Goal: Navigation & Orientation: Find specific page/section

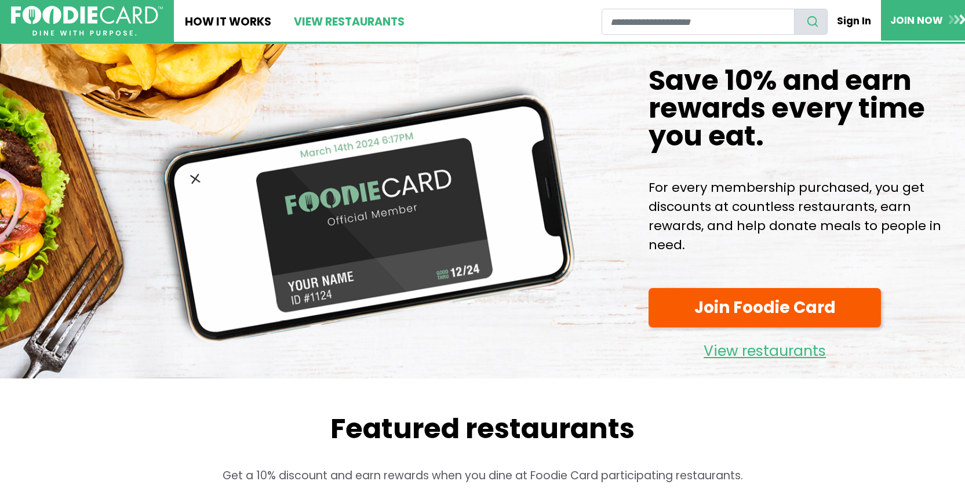
click at [362, 27] on link "View restaurants" at bounding box center [348, 21] width 133 height 42
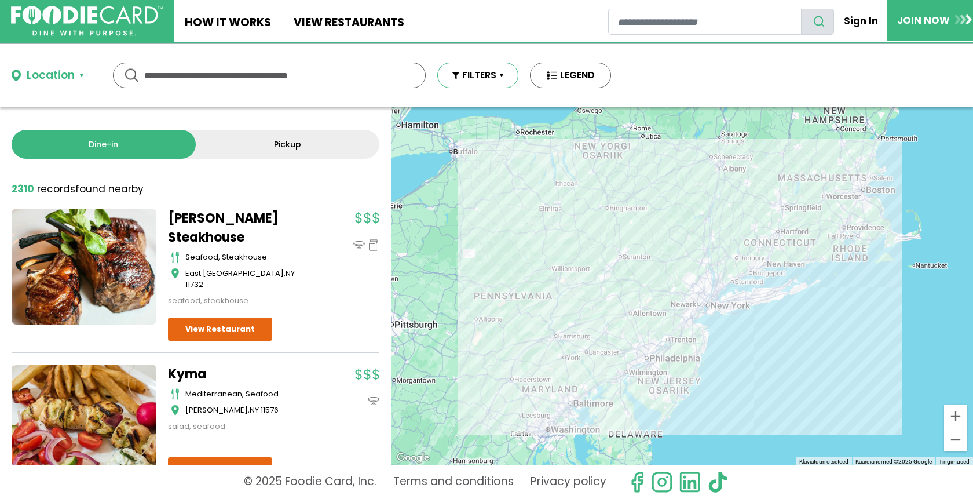
click at [455, 72] on button "FILTERS" at bounding box center [477, 75] width 81 height 25
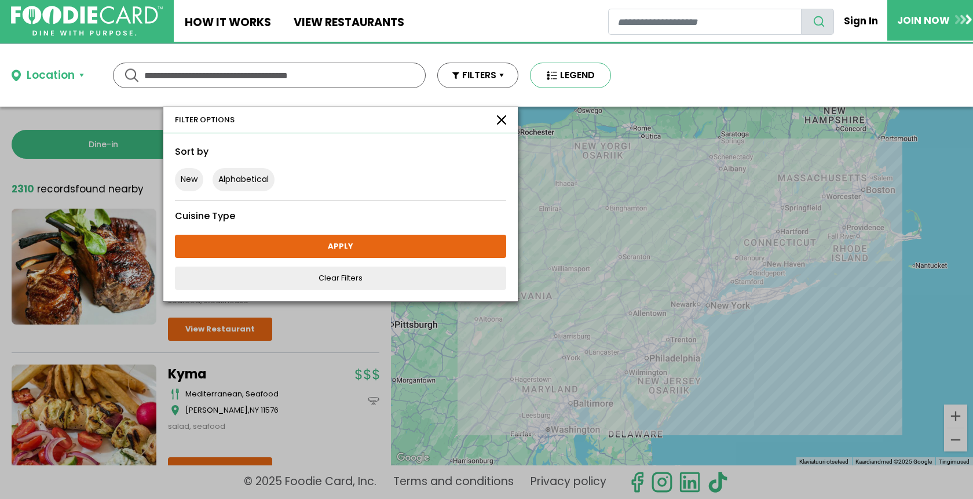
click at [551, 74] on button "LEGEND" at bounding box center [570, 75] width 81 height 25
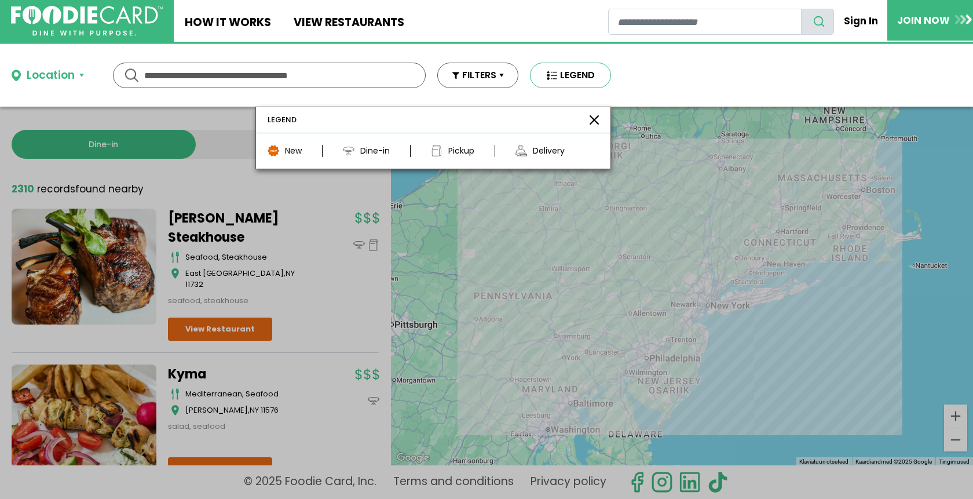
click at [551, 74] on button "LEGEND" at bounding box center [570, 75] width 81 height 25
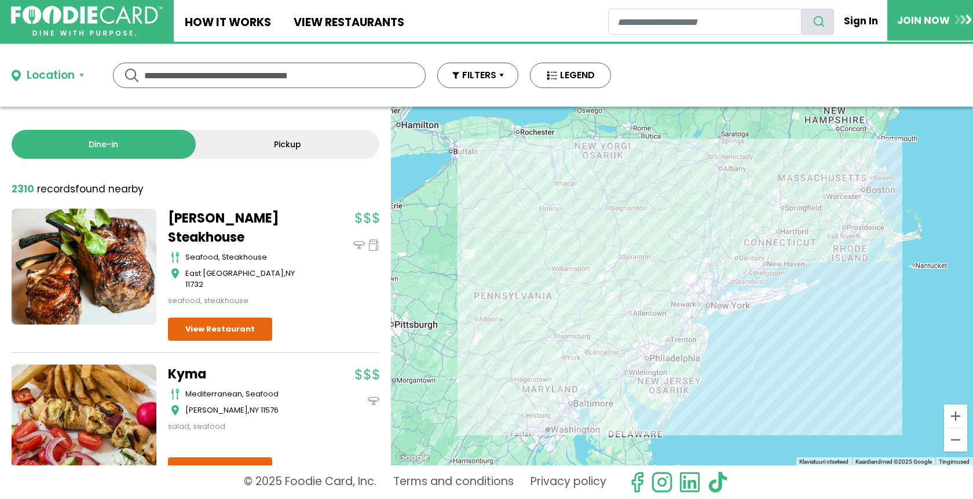
click at [63, 77] on div "Location" at bounding box center [51, 75] width 48 height 17
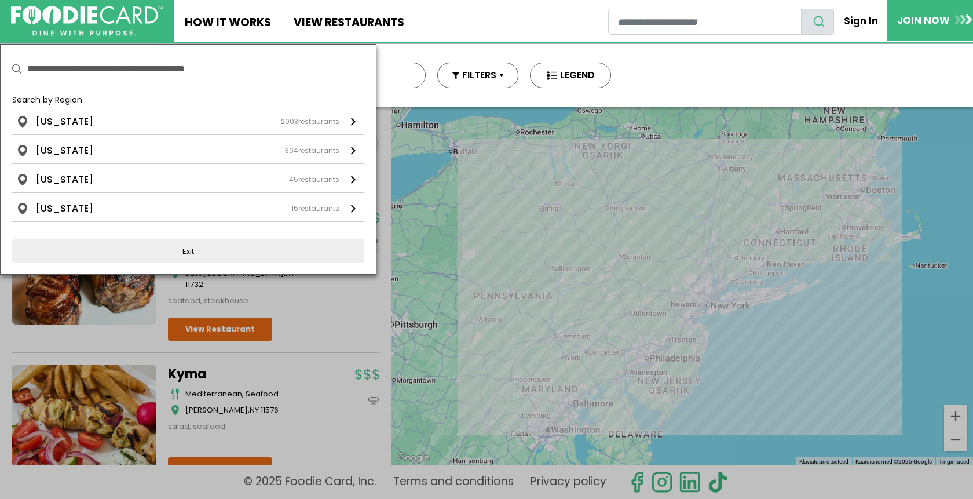
click at [612, 207] on div at bounding box center [486, 249] width 973 height 499
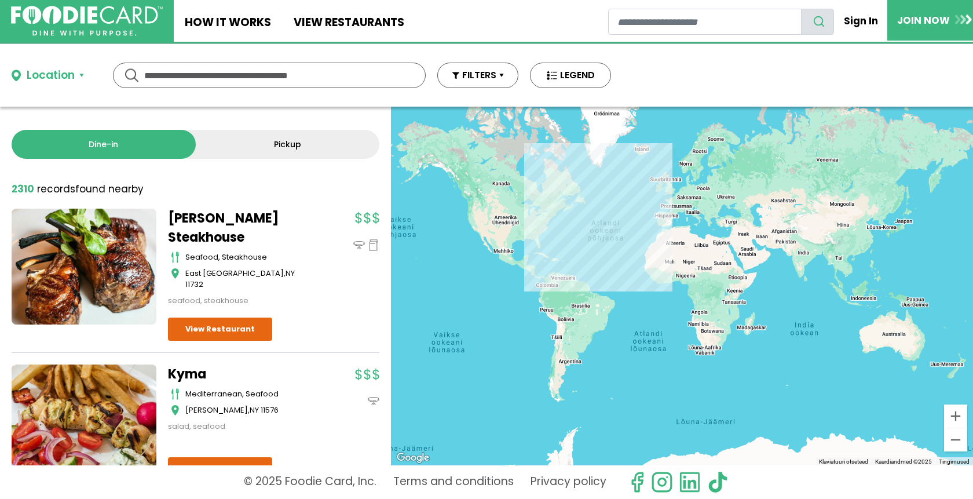
drag, startPoint x: 797, startPoint y: 237, endPoint x: 585, endPoint y: 228, distance: 212.8
click at [585, 228] on div at bounding box center [682, 286] width 582 height 359
click at [108, 39] on link at bounding box center [87, 21] width 174 height 42
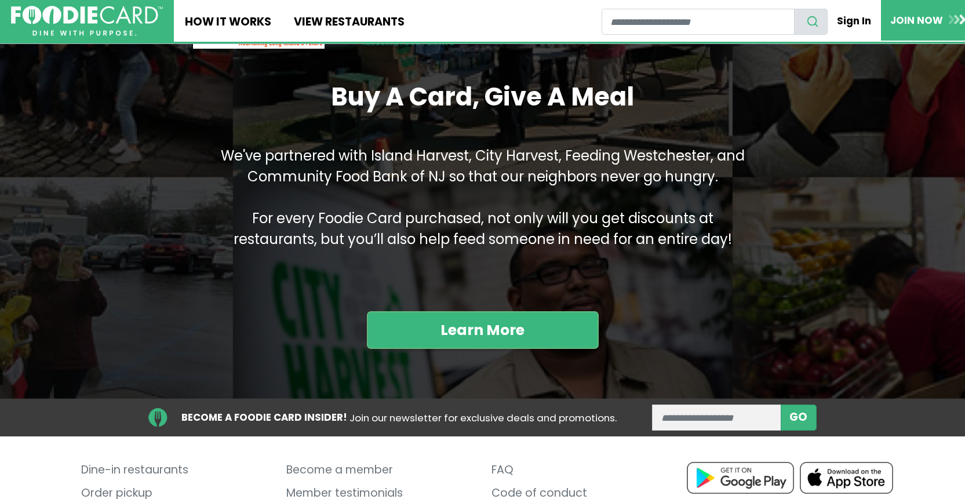
scroll to position [1436, 0]
